Goal: Navigation & Orientation: Go to known website

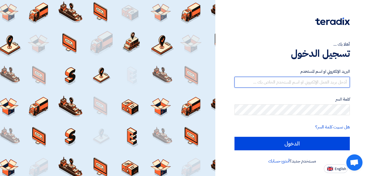
click at [309, 82] on input "text" at bounding box center [292, 82] width 115 height 11
click at [295, 82] on input "text" at bounding box center [292, 82] width 115 height 11
click at [304, 79] on input "text" at bounding box center [292, 82] width 115 height 11
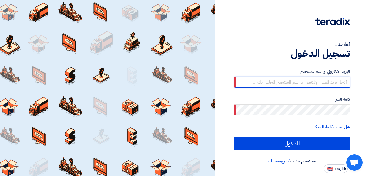
type input "ه"
type input "itt"
click at [306, 85] on input "itt" at bounding box center [292, 82] width 115 height 11
click at [306, 84] on input "itt" at bounding box center [292, 82] width 115 height 11
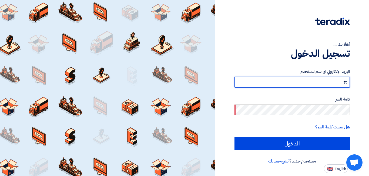
click at [306, 84] on input "itt" at bounding box center [292, 82] width 115 height 11
